Goal: Information Seeking & Learning: Learn about a topic

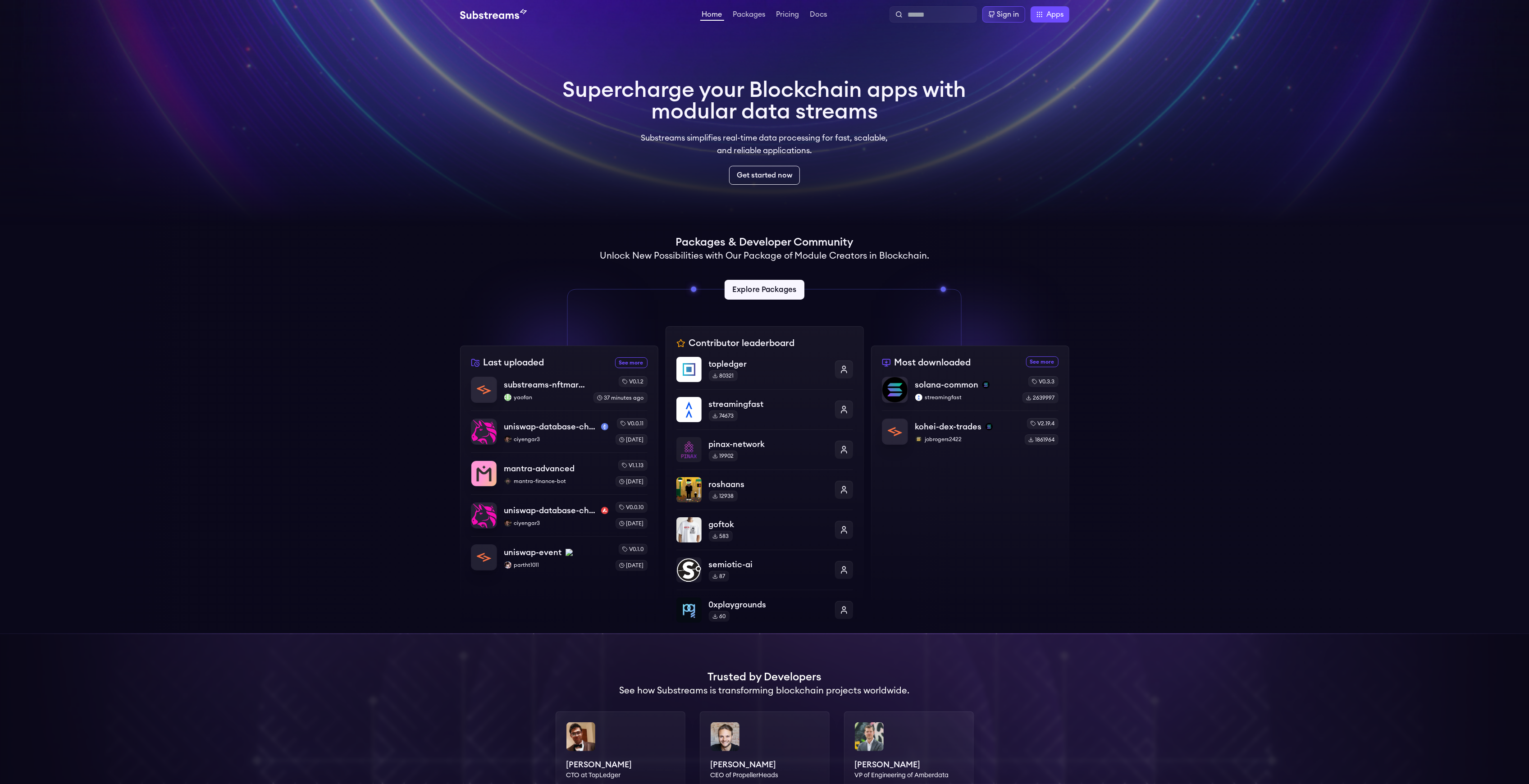
click at [785, 291] on link "Explore Packages" at bounding box center [764, 289] width 80 height 20
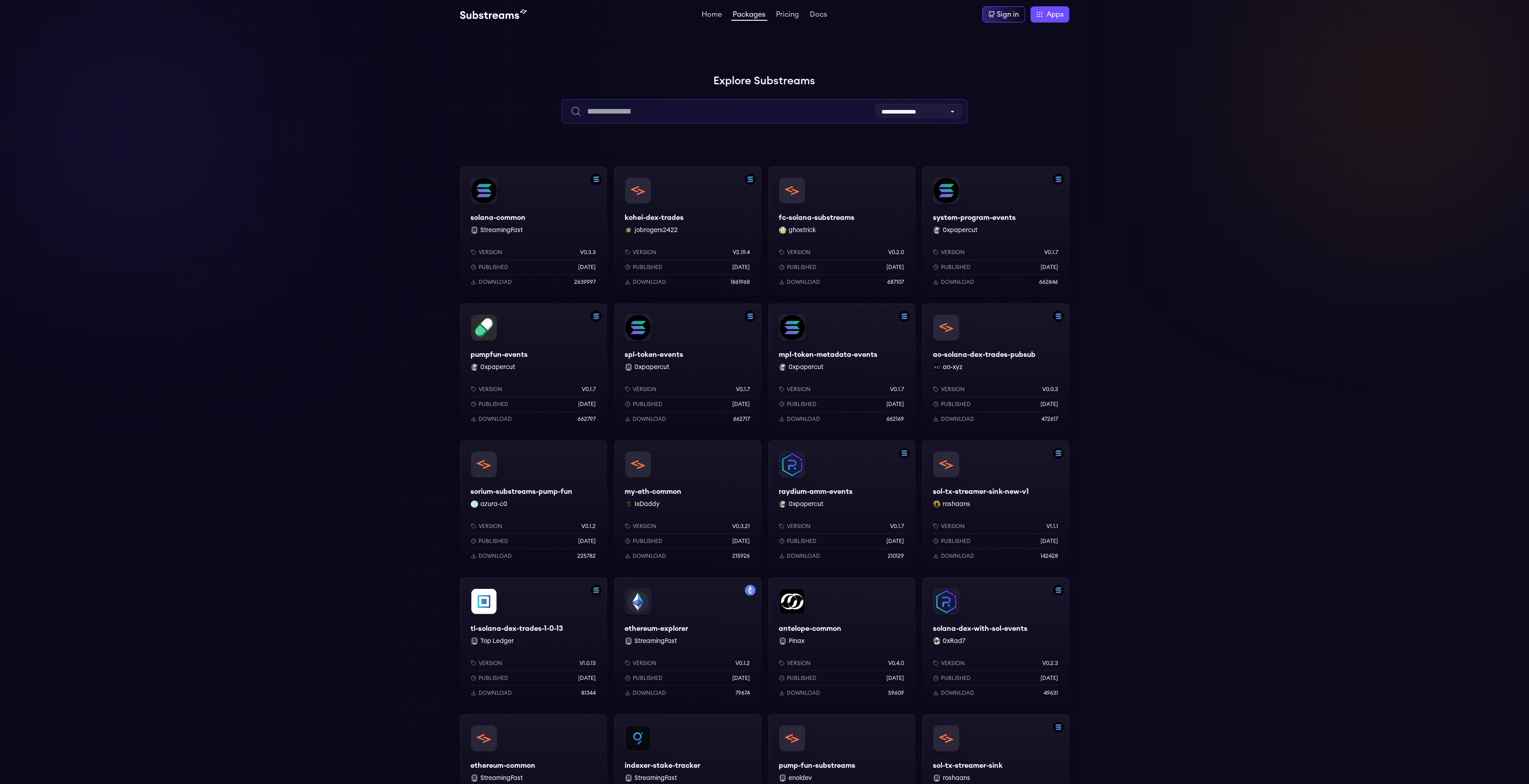
click at [766, 100] on input "text" at bounding box center [764, 111] width 406 height 24
click at [757, 117] on input "text" at bounding box center [764, 111] width 406 height 24
click at [832, 115] on input "*******" at bounding box center [764, 111] width 406 height 24
type input "*******"
click at [578, 113] on circle "submit" at bounding box center [575, 111] width 7 height 7
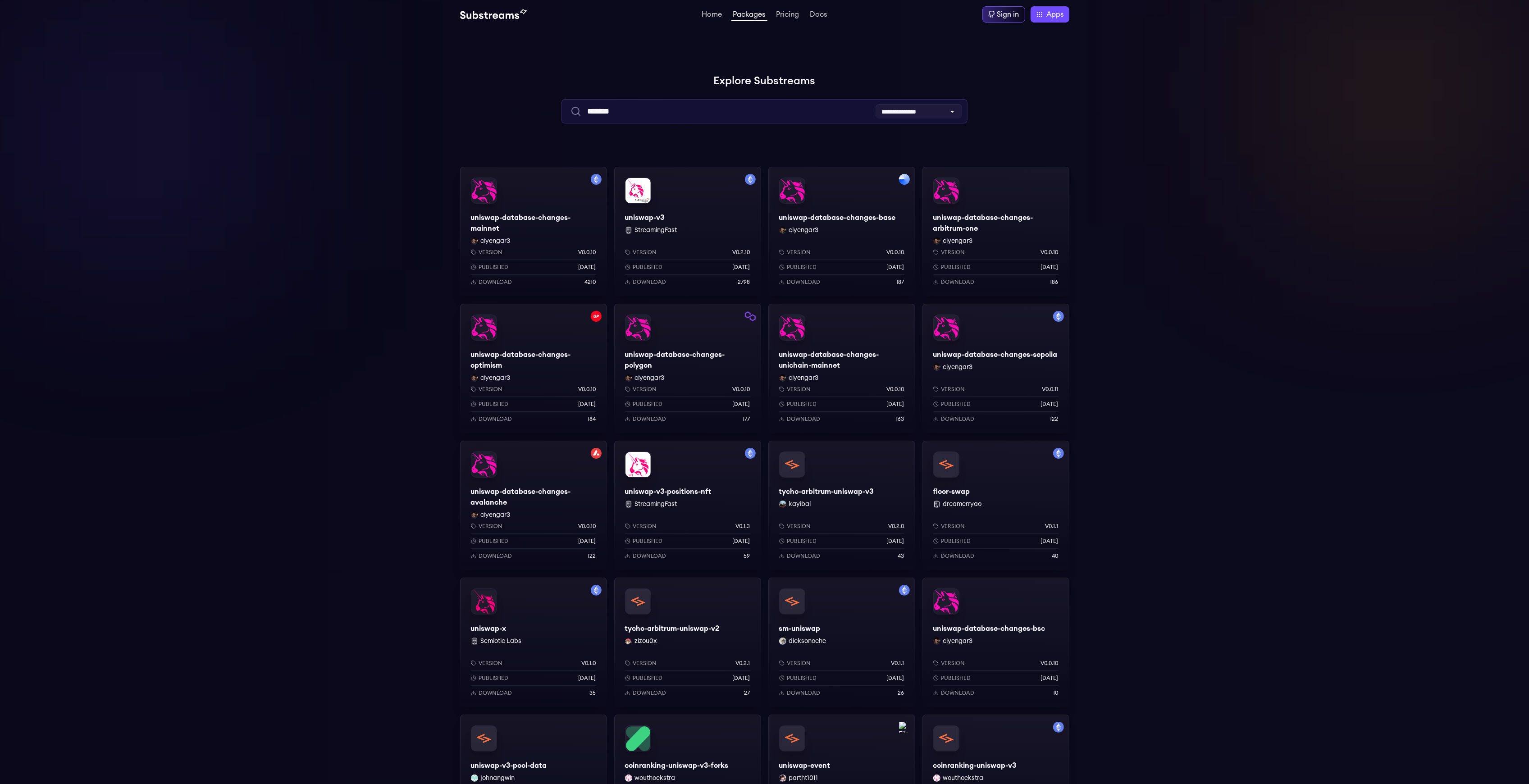
click at [772, 104] on input "*******" at bounding box center [764, 111] width 406 height 24
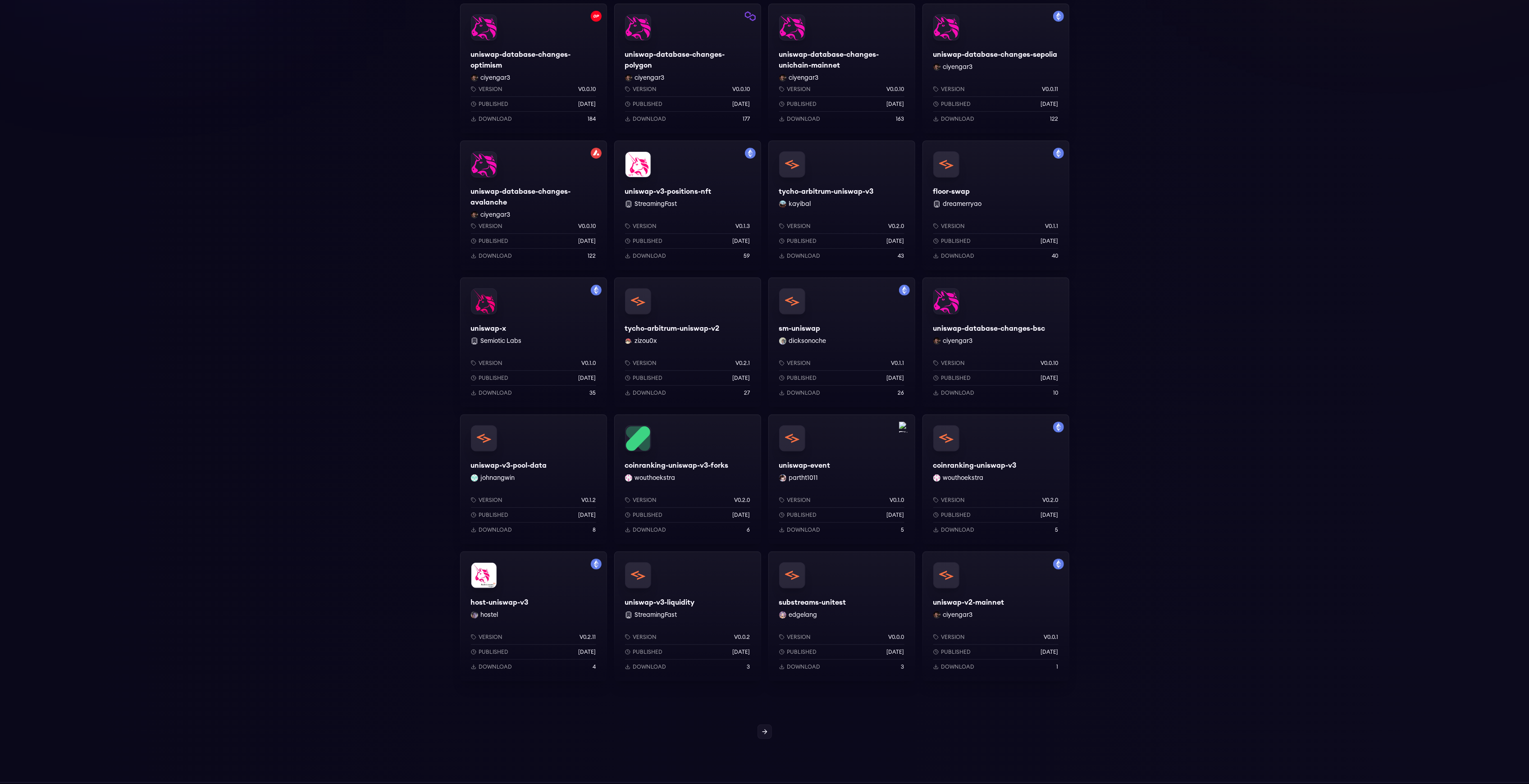
scroll to position [60, 0]
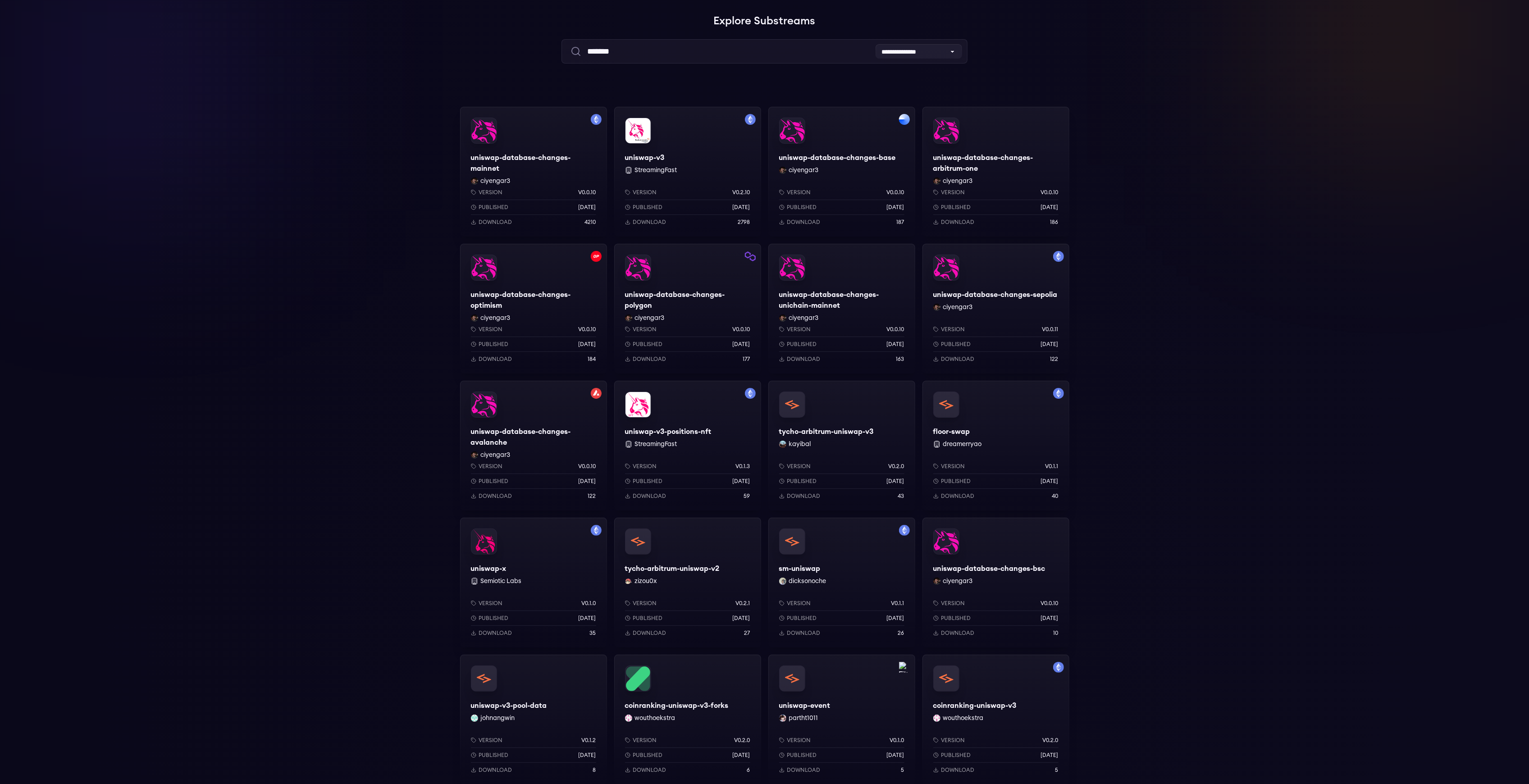
click at [529, 193] on div "Version v0.0.10" at bounding box center [533, 192] width 125 height 7
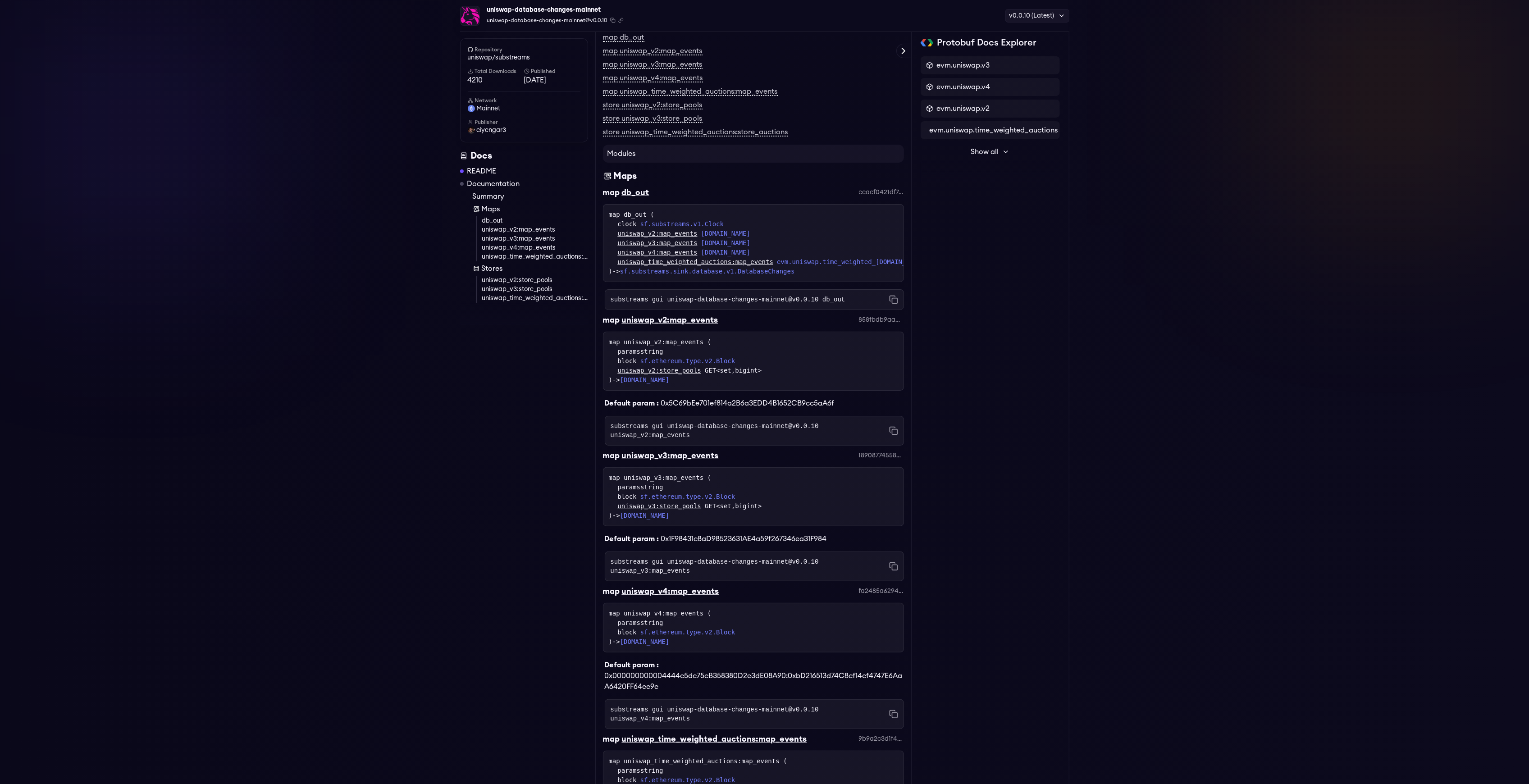
scroll to position [183, 0]
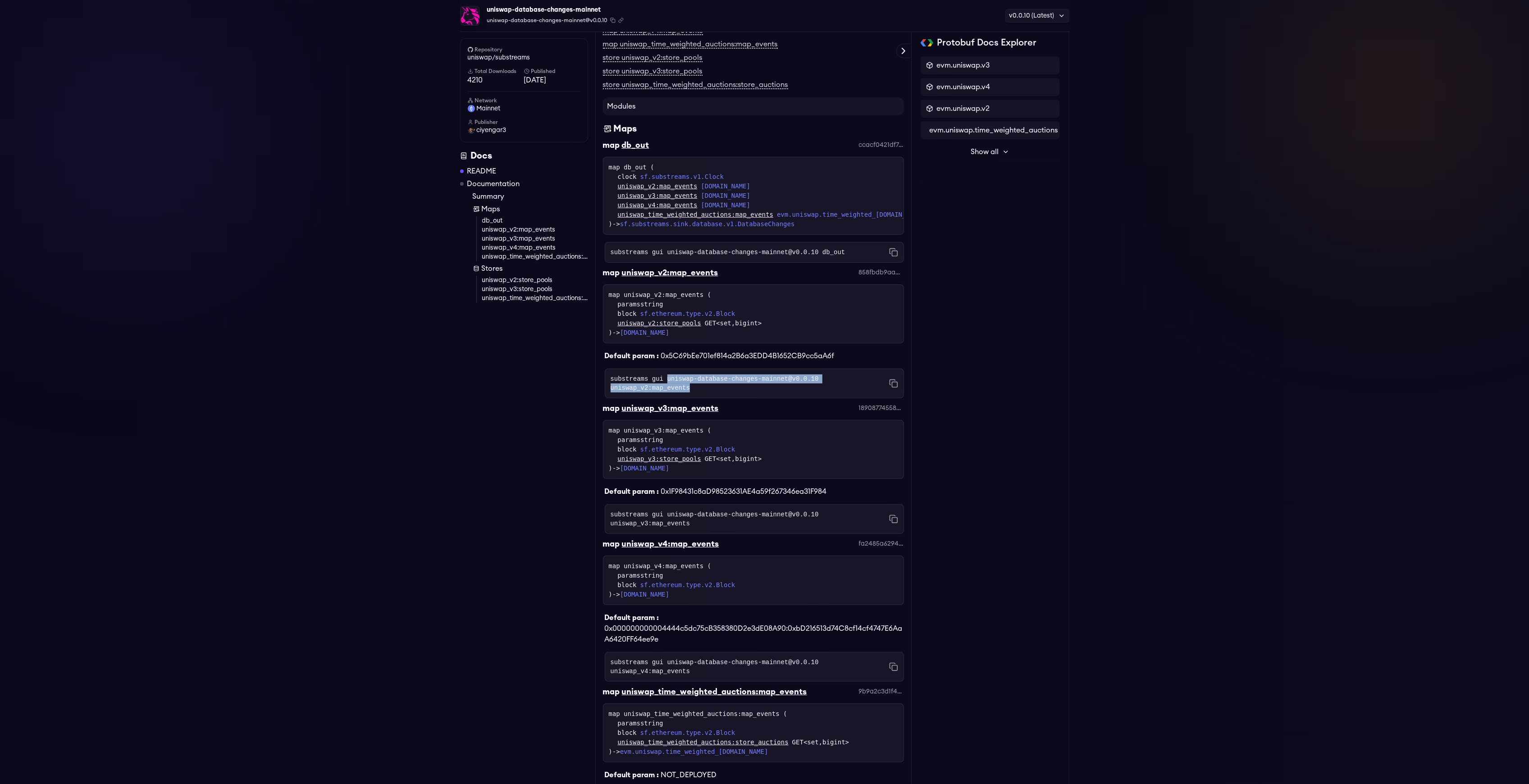
drag, startPoint x: 664, startPoint y: 389, endPoint x: 880, endPoint y: 388, distance: 216.0
click at [878, 388] on div "substreams gui uniswap-database-changes-mainnet@v0.0.10 uniswap_v2:map_events C…" at bounding box center [754, 383] width 299 height 30
click at [881, 388] on div "substreams gui uniswap-database-changes-mainnet@v0.0.10 uniswap_v2:map_events C…" at bounding box center [754, 383] width 299 height 30
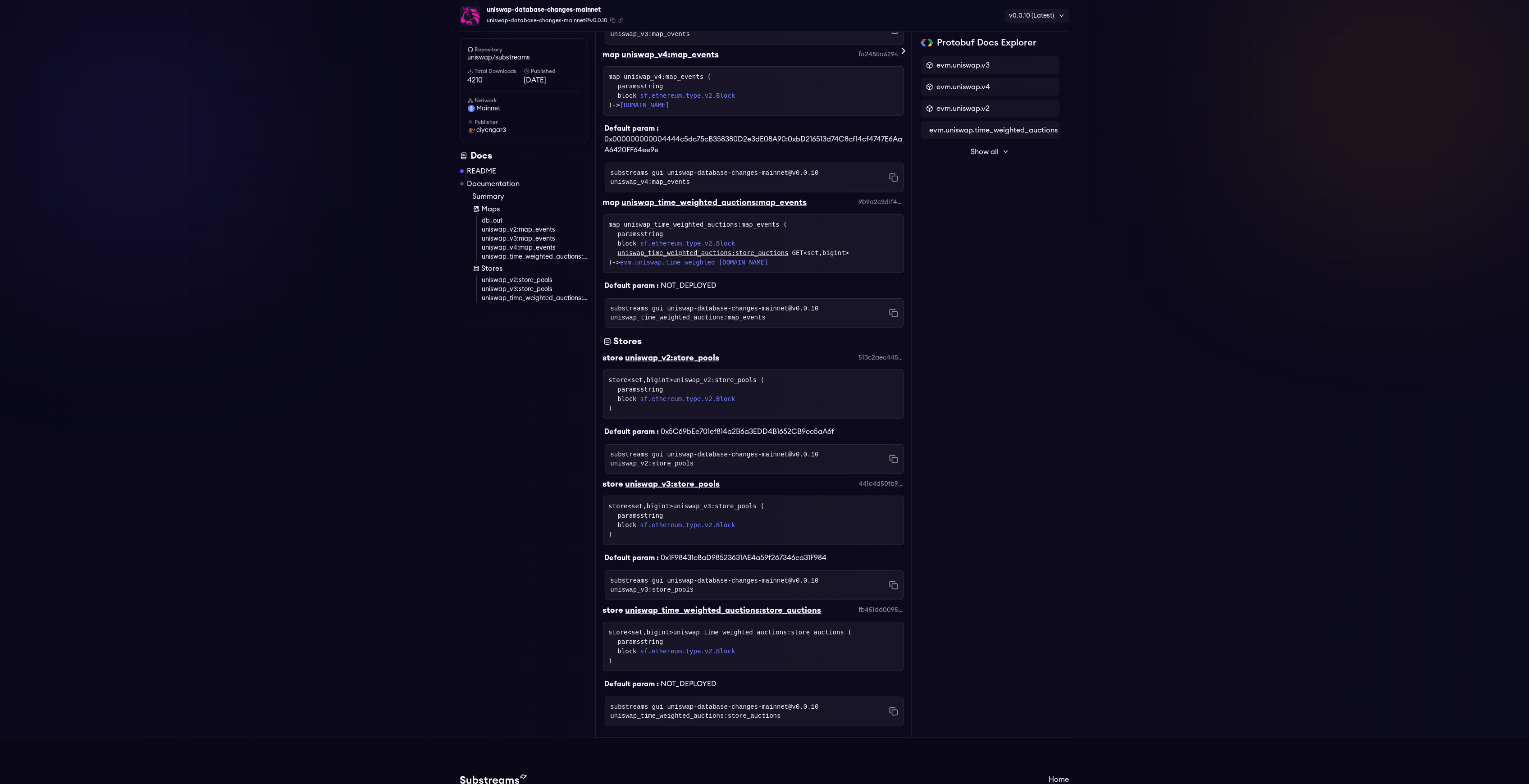
scroll to position [753, 0]
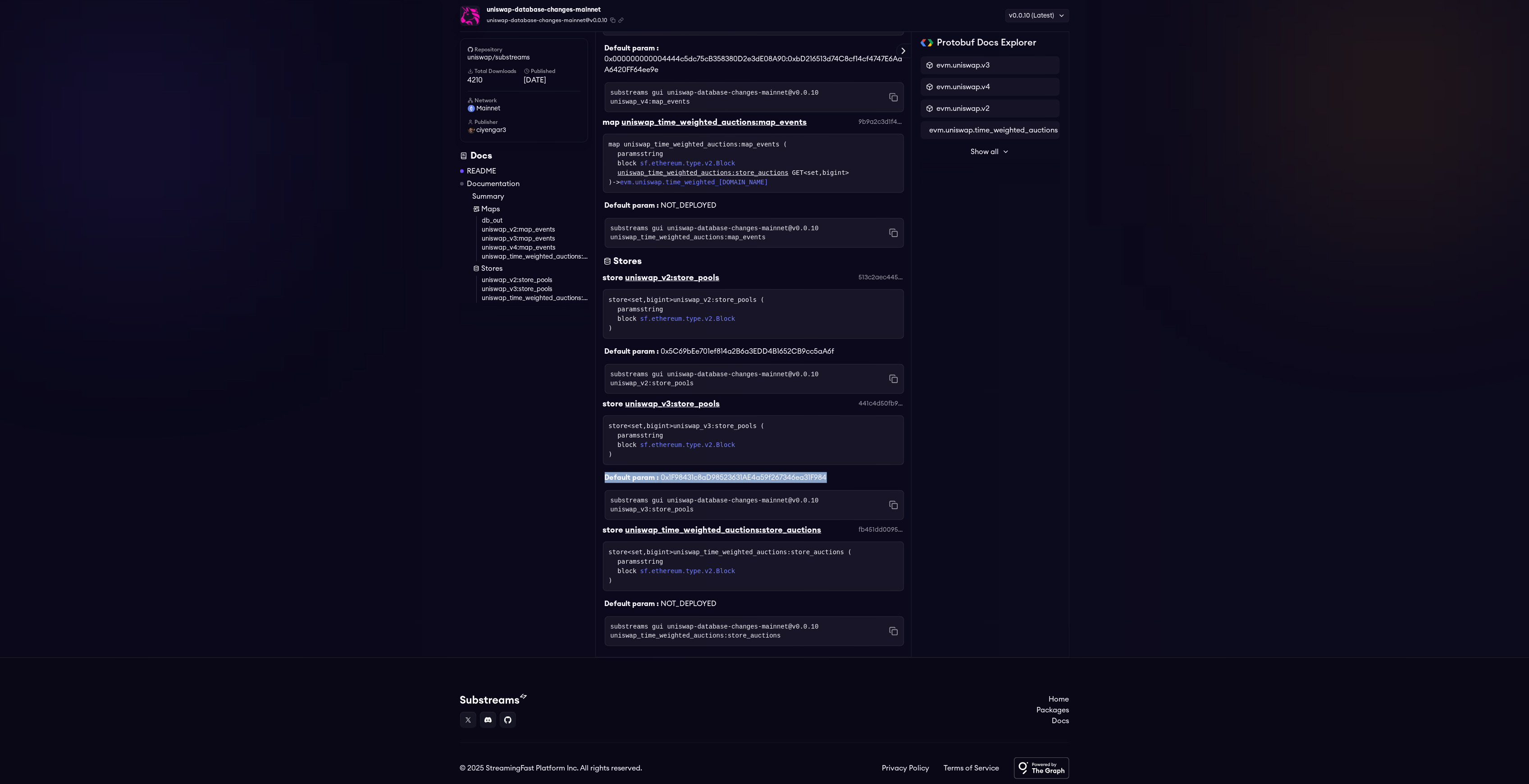
drag, startPoint x: 604, startPoint y: 455, endPoint x: 884, endPoint y: 449, distance: 280.1
click at [884, 465] on div "Default param : 0x1F98431c8aD98523631AE4a59f267346ea31F984" at bounding box center [753, 474] width 301 height 18
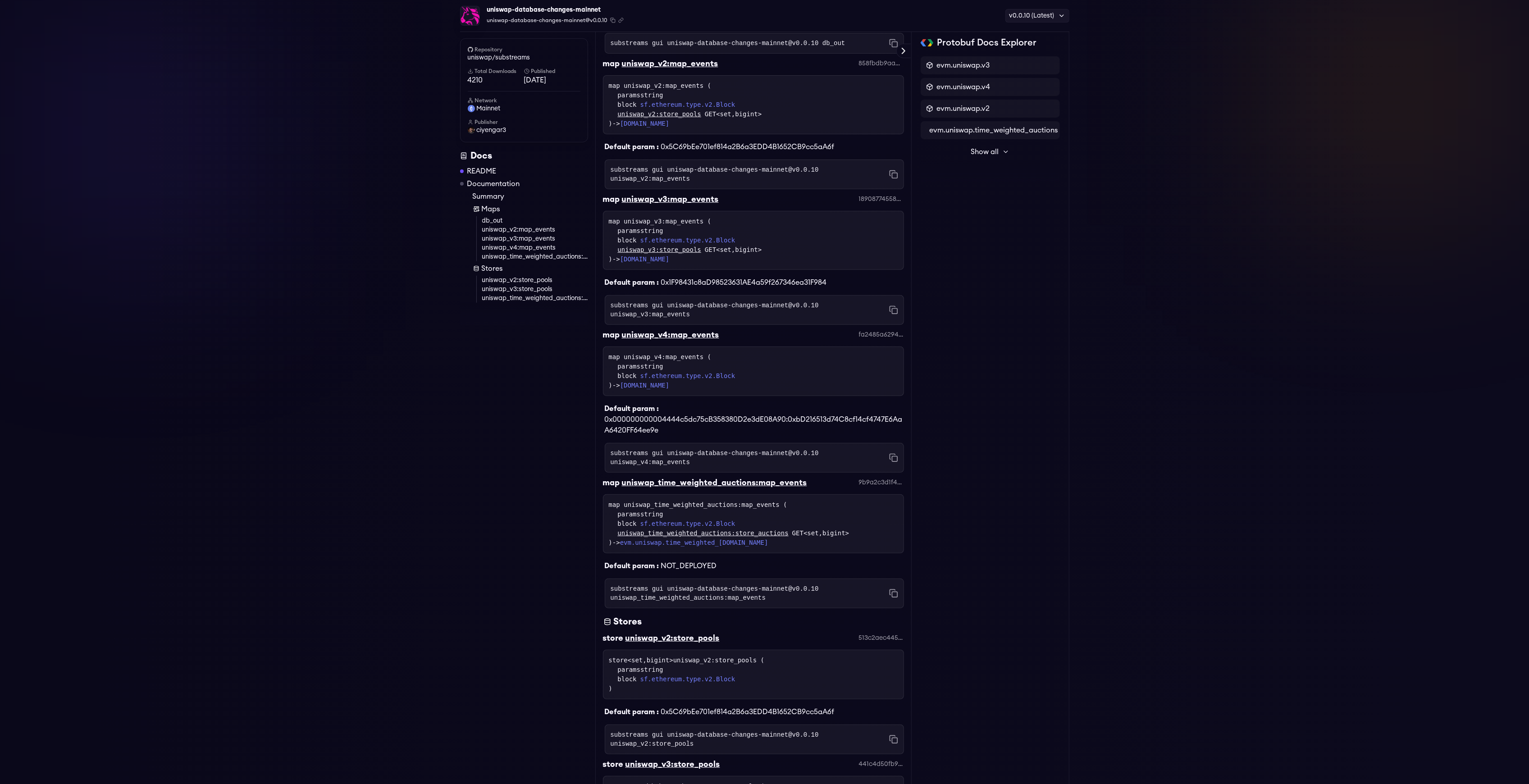
scroll to position [0, 0]
